Goal: Navigation & Orientation: Find specific page/section

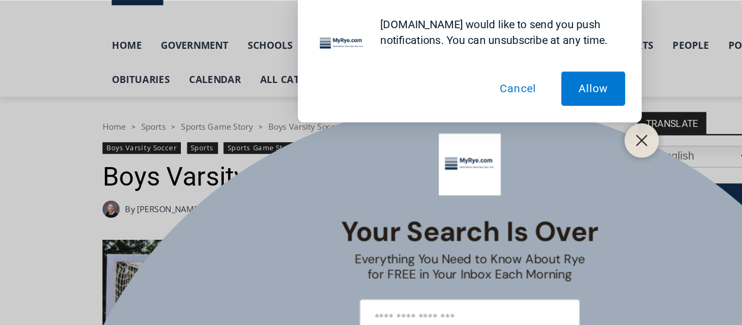
scroll to position [69, 0]
click at [508, 110] on line "Close" at bounding box center [507, 111] width 8 height 8
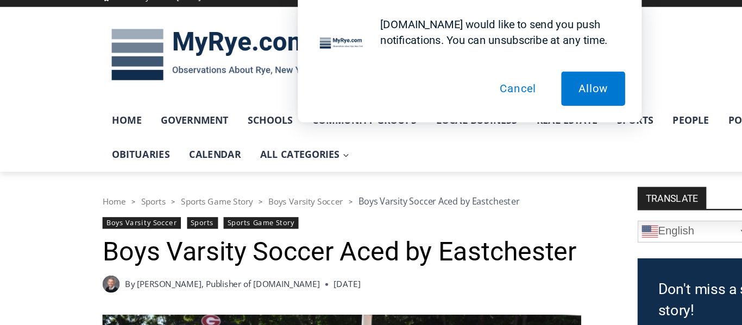
scroll to position [0, 0]
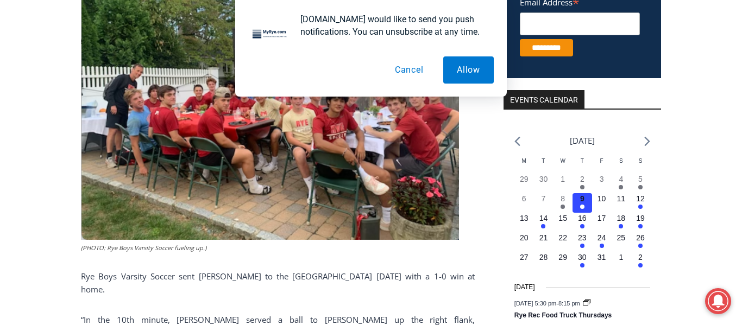
click at [403, 71] on button "Cancel" at bounding box center [409, 69] width 56 height 27
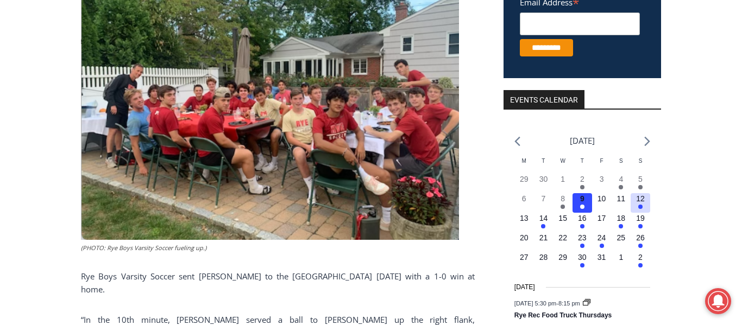
click at [637, 206] on button "2 events, 12" at bounding box center [640, 203] width 20 height 20
click at [650, 198] on div "Loading view. [DATE] Calendar of Events M Mon T Tue W Wed T Thu F Fri S Sat S S…" at bounding box center [581, 258] width 157 height 271
click at [646, 199] on button "2 events, 12" at bounding box center [640, 203] width 20 height 20
